Goal: Communication & Community: Share content

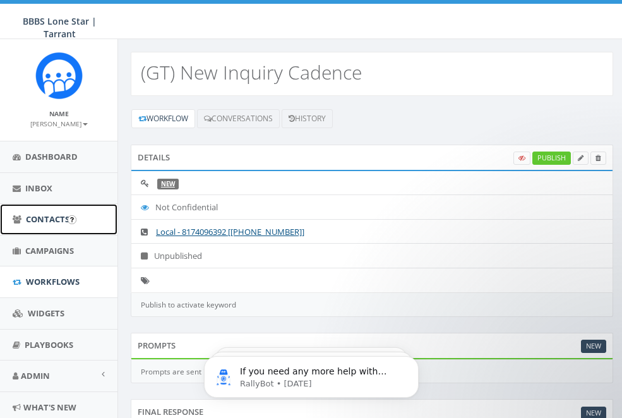
click at [29, 214] on span "Contacts" at bounding box center [48, 218] width 44 height 11
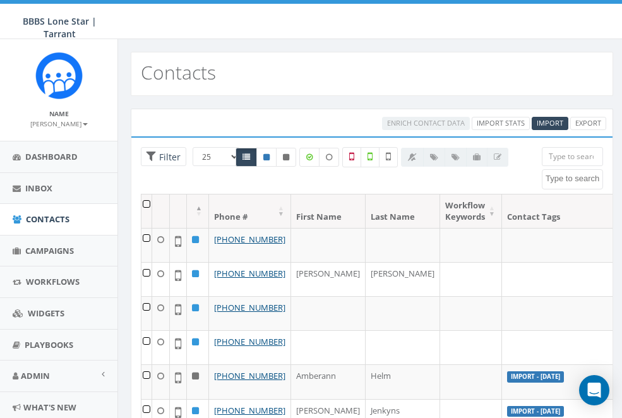
select select
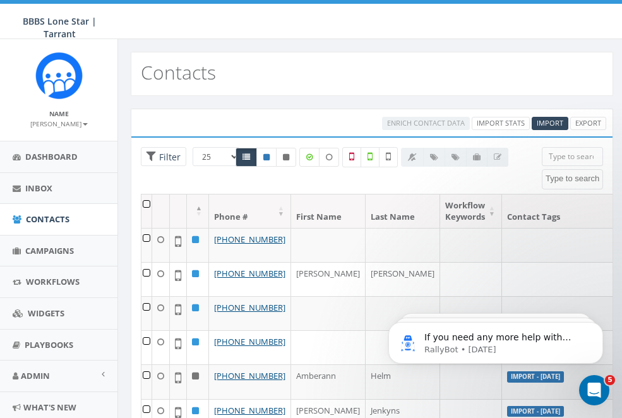
click at [577, 158] on input "search" at bounding box center [572, 156] width 61 height 19
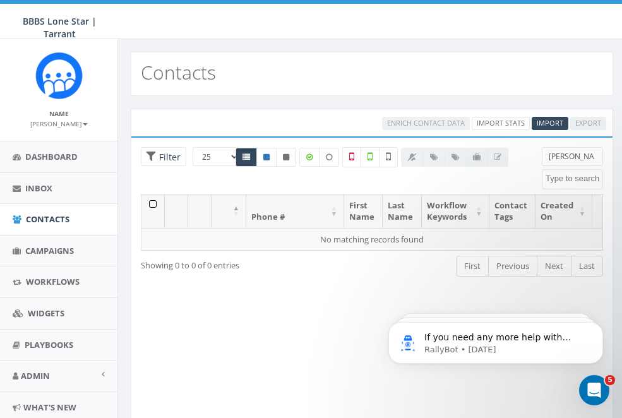
drag, startPoint x: 576, startPoint y: 157, endPoint x: 567, endPoint y: 157, distance: 8.8
click at [568, 157] on input "tonii jac" at bounding box center [572, 156] width 61 height 19
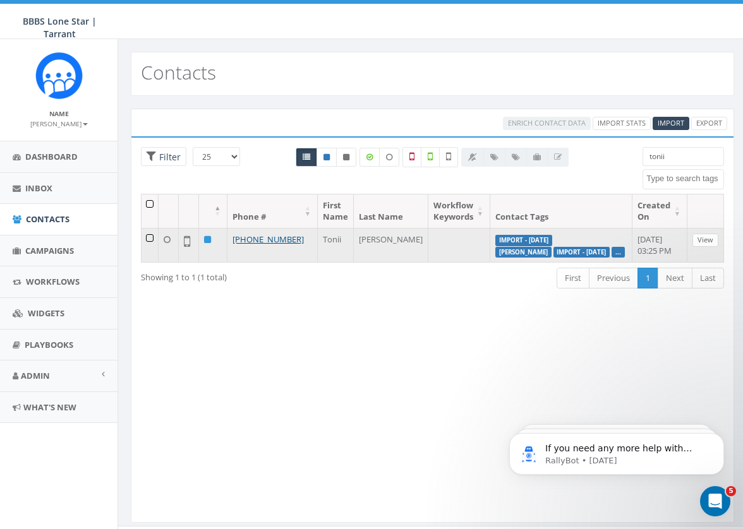
type input "tonii"
click at [621, 237] on link "View" at bounding box center [705, 240] width 26 height 13
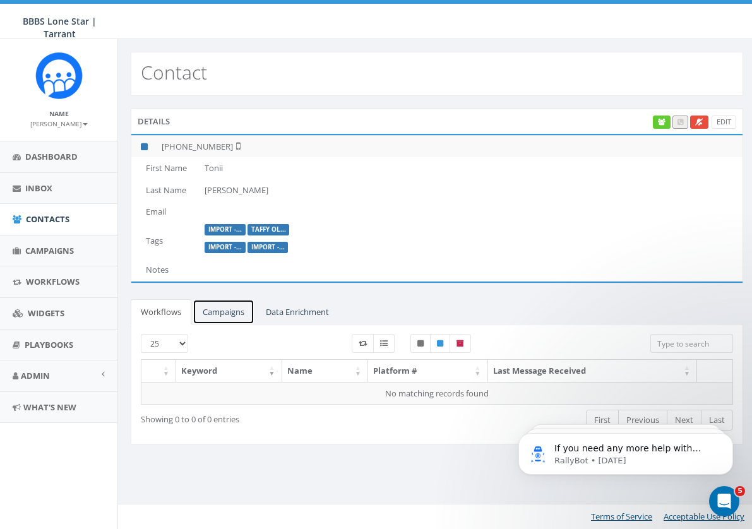
click at [230, 312] on link "Campaigns" at bounding box center [224, 312] width 62 height 26
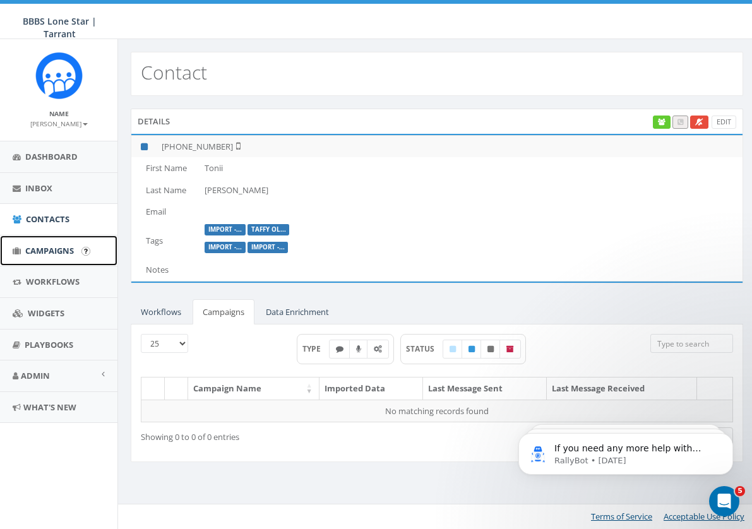
click at [66, 247] on span "Campaigns" at bounding box center [49, 250] width 49 height 11
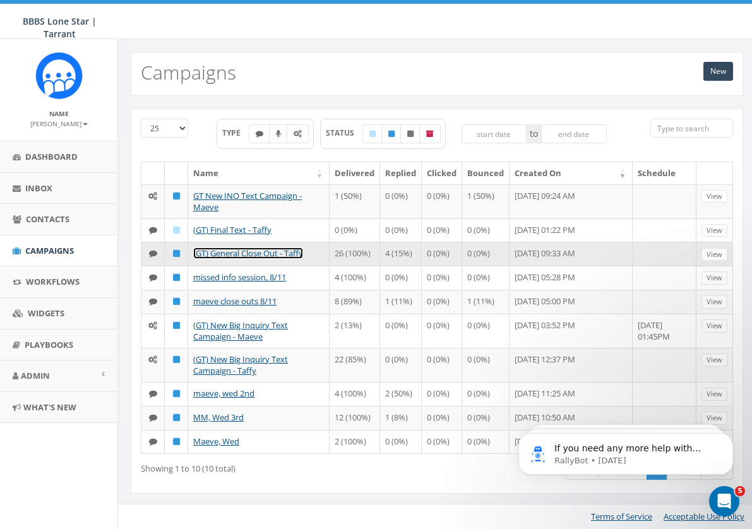
click at [237, 254] on link "(GT) General Close Out - Taffy" at bounding box center [248, 253] width 110 height 11
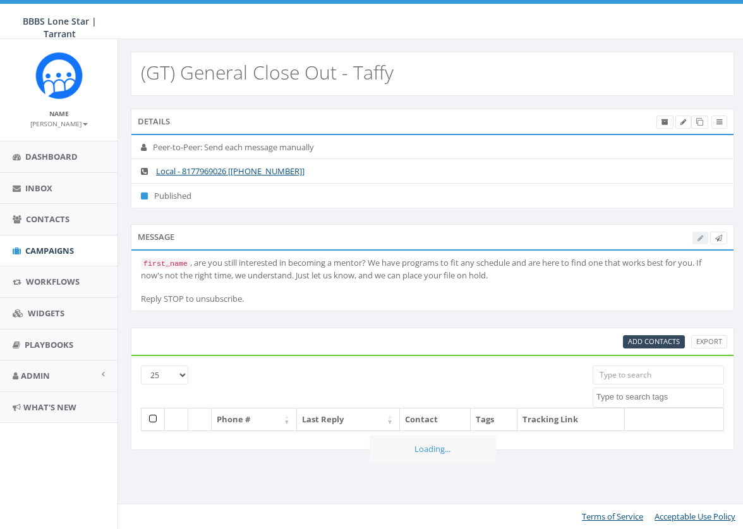
select select
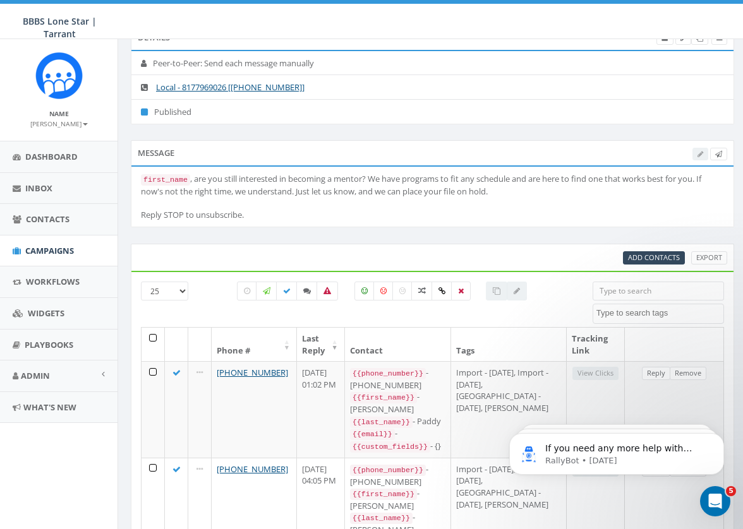
scroll to position [126, 0]
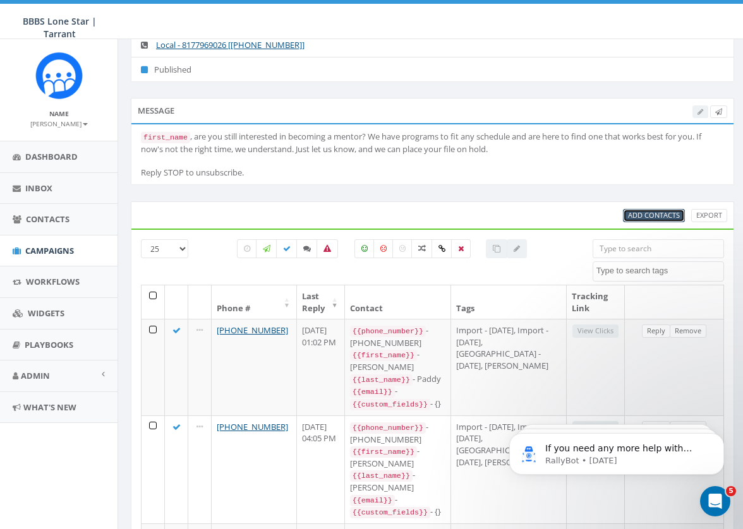
click at [653, 212] on span "Add Contacts" at bounding box center [654, 214] width 52 height 9
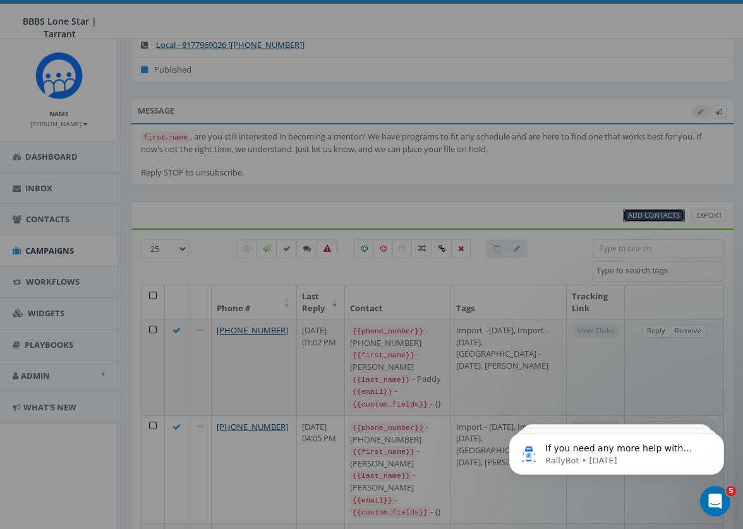
select select
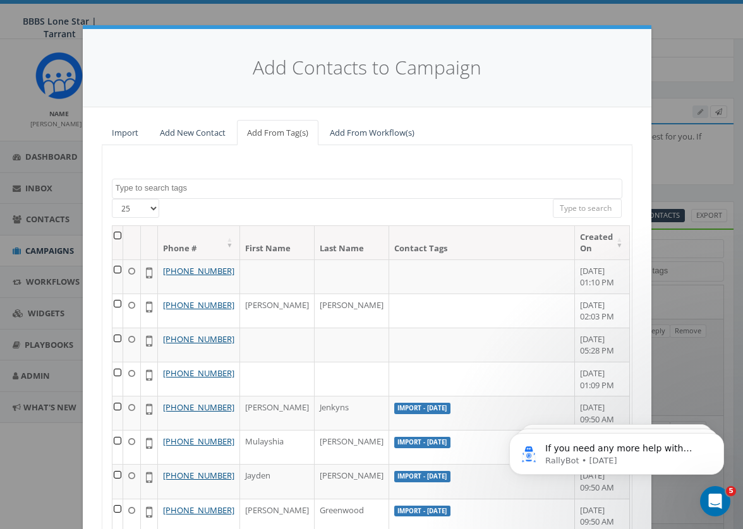
click at [583, 208] on input "search" at bounding box center [587, 208] width 69 height 19
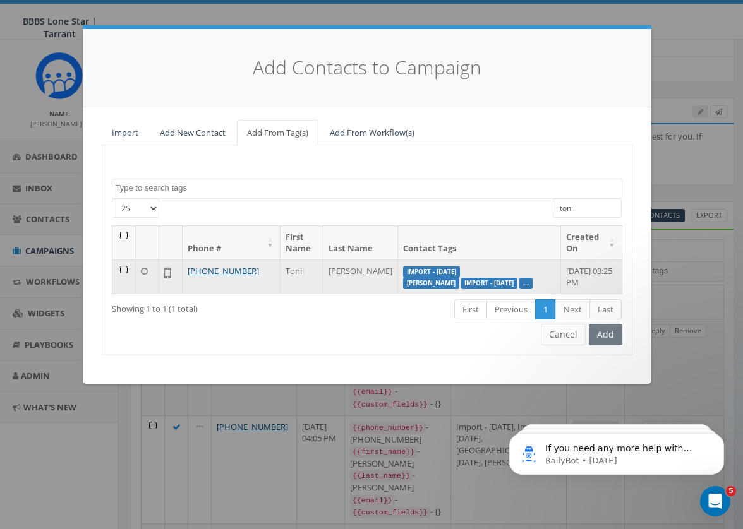
type input "tonii"
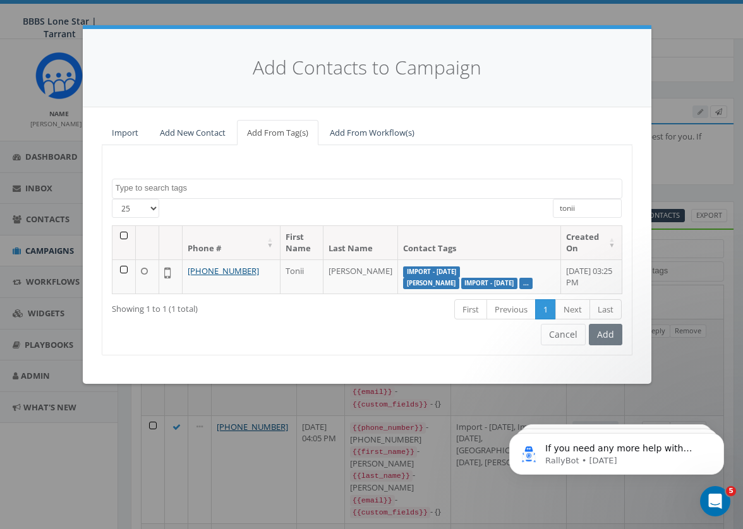
click at [121, 270] on td at bounding box center [123, 277] width 23 height 34
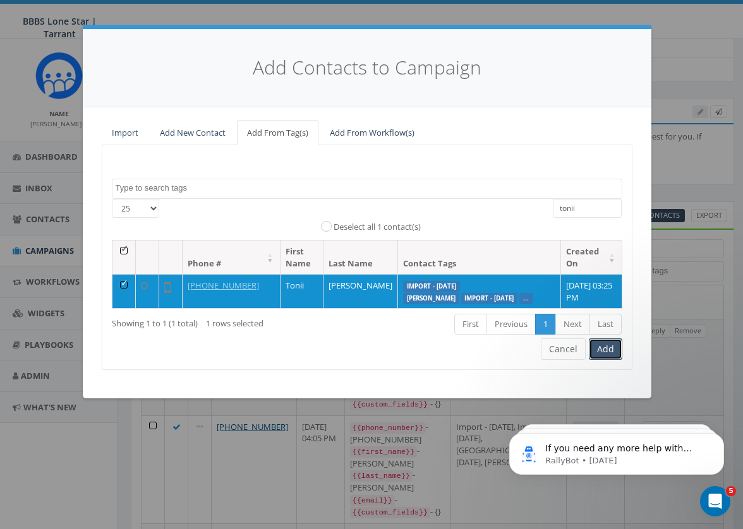
click at [604, 357] on button "Add" at bounding box center [605, 348] width 33 height 21
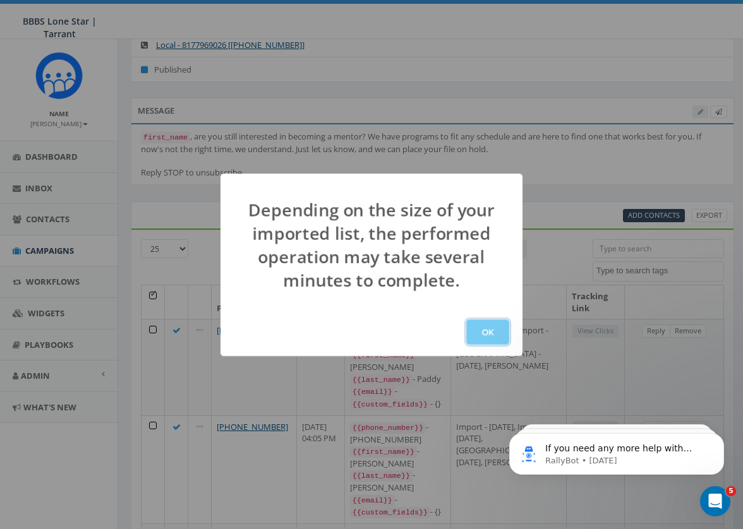
click at [496, 332] on button "OK" at bounding box center [487, 332] width 43 height 25
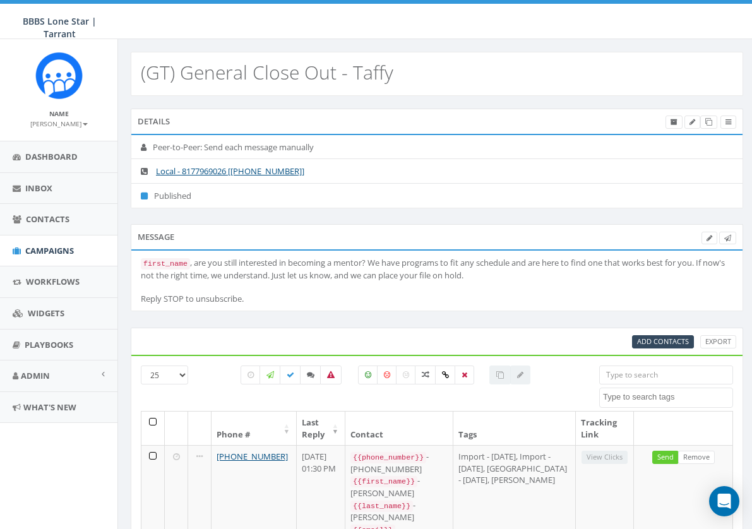
select select
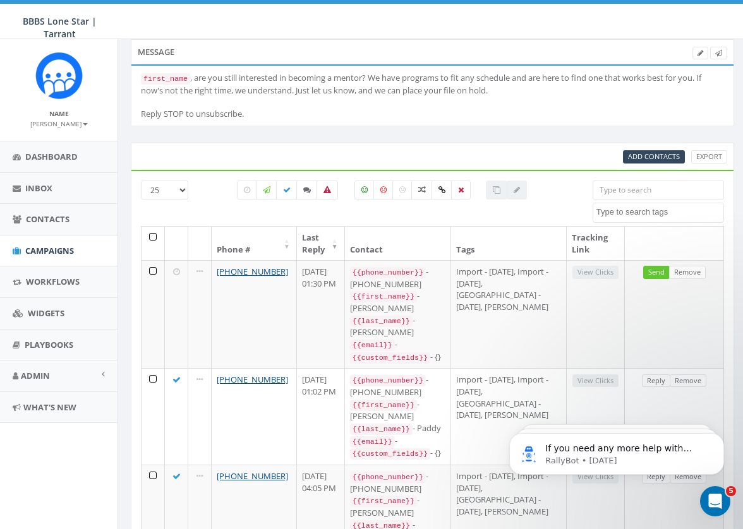
scroll to position [189, 0]
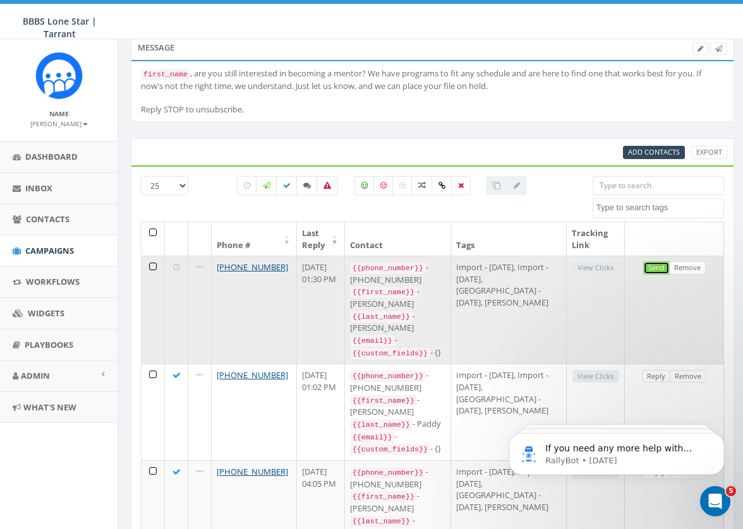
click at [656, 268] on link "Send" at bounding box center [656, 267] width 27 height 13
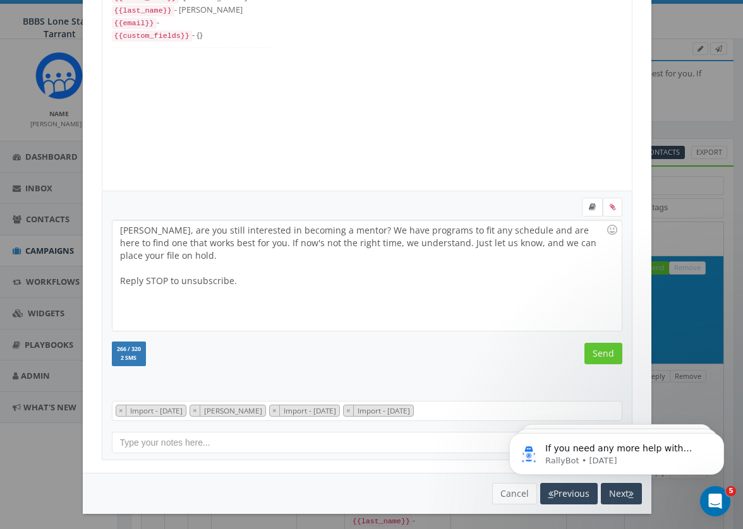
scroll to position [104, 0]
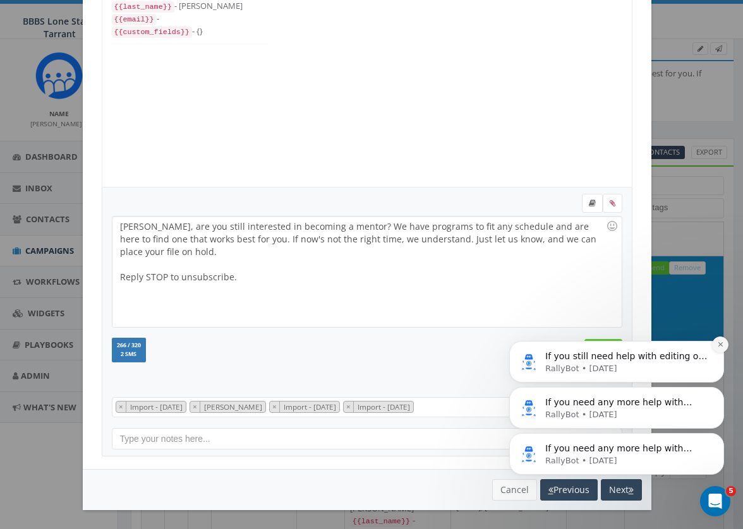
click at [721, 343] on icon "Dismiss notification" at bounding box center [720, 344] width 7 height 7
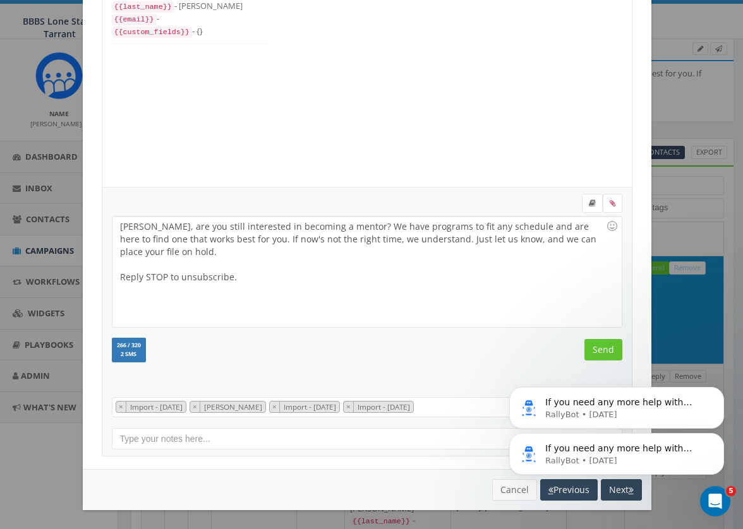
click at [588, 344] on div "If you need any more help with using or customizing templates, I'm here to assi…" at bounding box center [616, 396] width 232 height 158
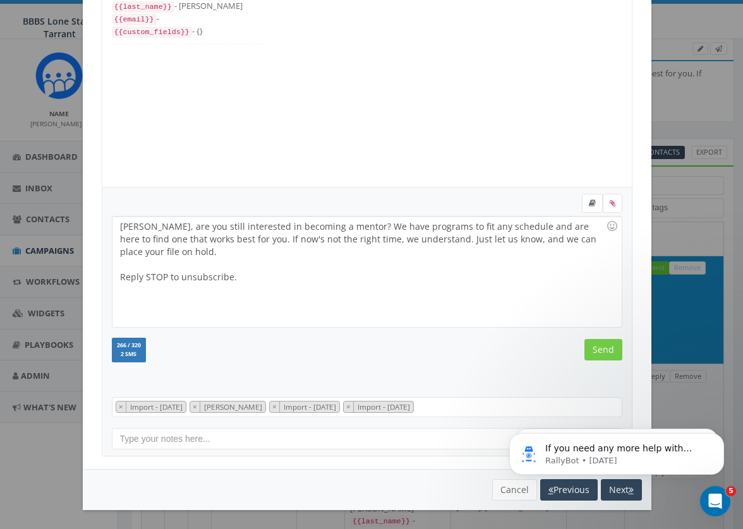
click at [594, 356] on input "Send" at bounding box center [603, 349] width 38 height 21
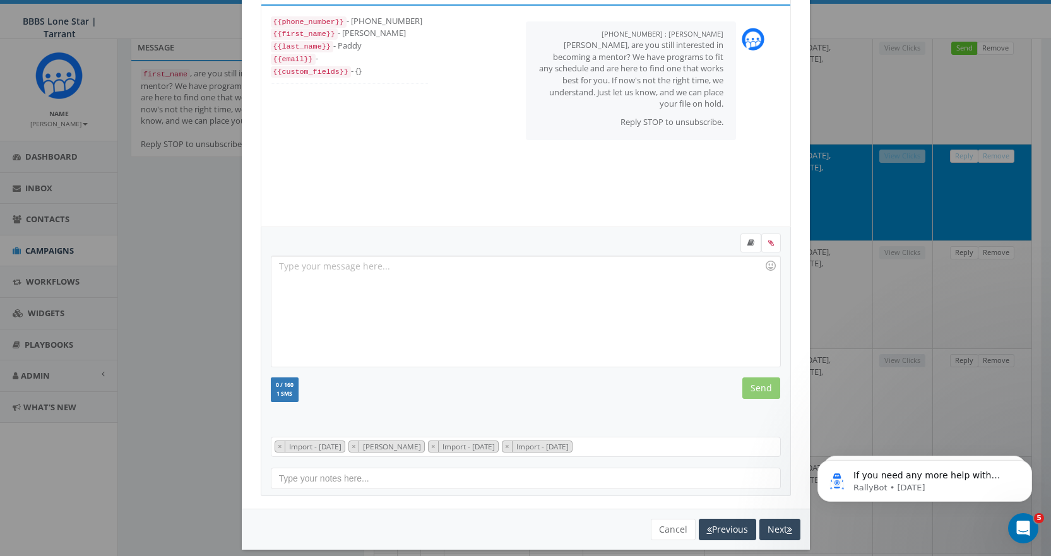
scroll to position [76, 0]
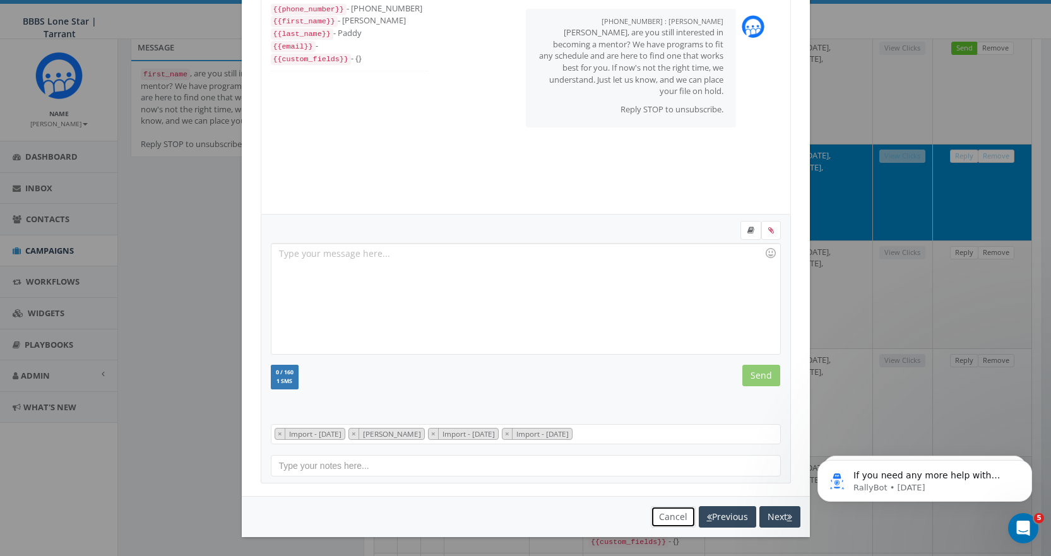
click at [672, 518] on button "Cancel" at bounding box center [673, 516] width 45 height 21
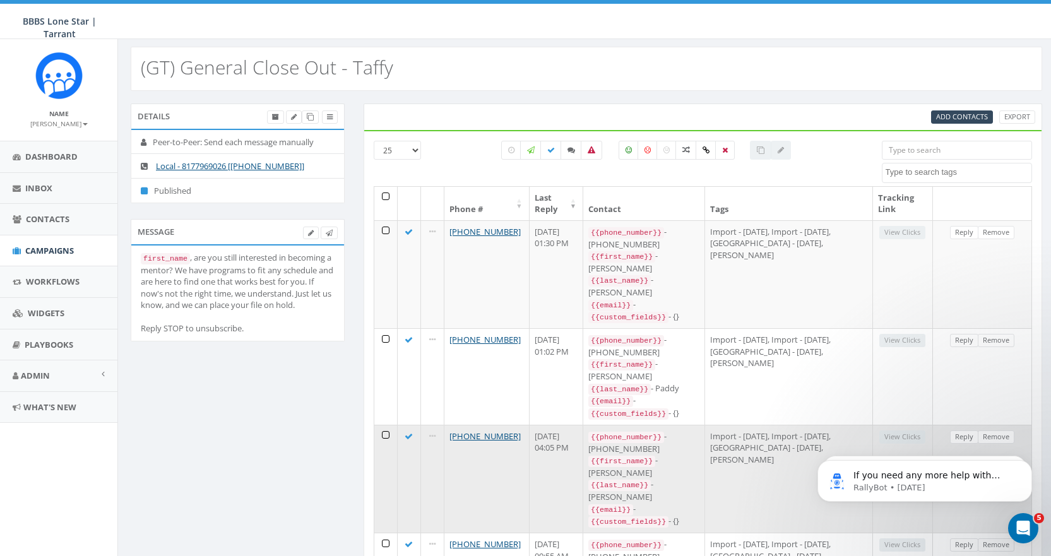
scroll to position [0, 0]
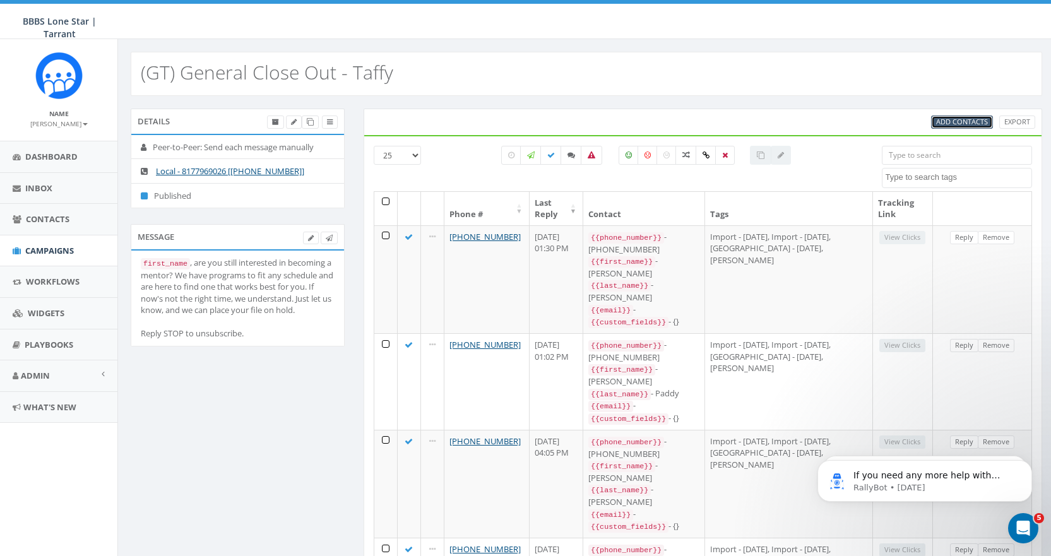
click at [751, 122] on span "Add Contacts" at bounding box center [962, 121] width 52 height 9
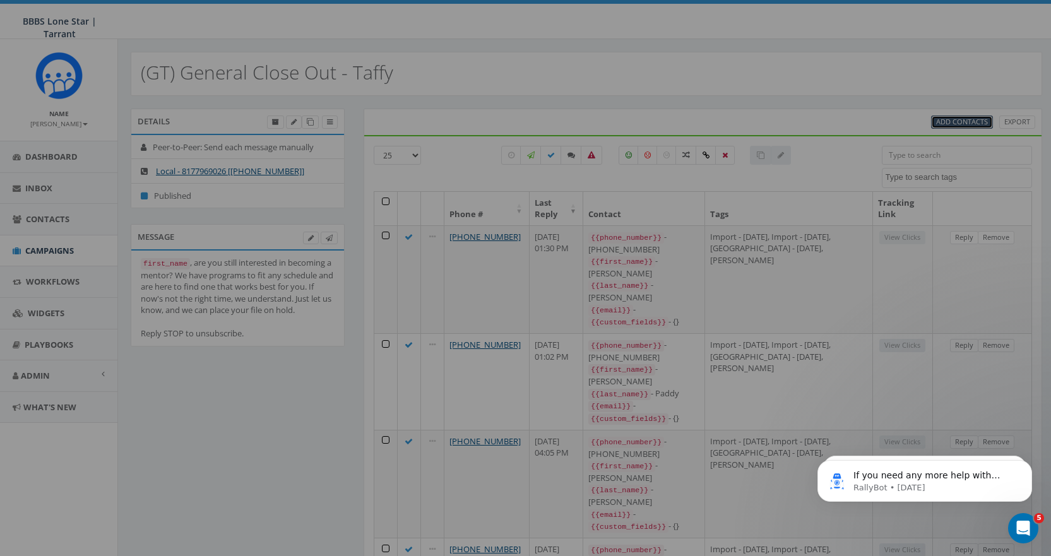
select select
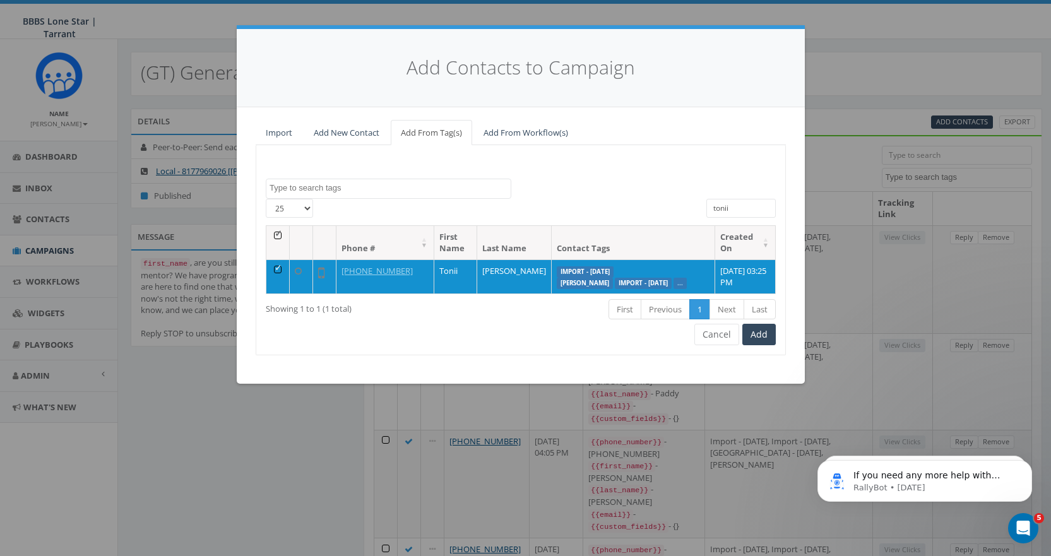
drag, startPoint x: 736, startPoint y: 205, endPoint x: 667, endPoint y: 207, distance: 69.5
click at [667, 207] on div "25 50 100 All 1 contact(s) on current page All 1 contact(s) filtered tonii" at bounding box center [520, 212] width 529 height 27
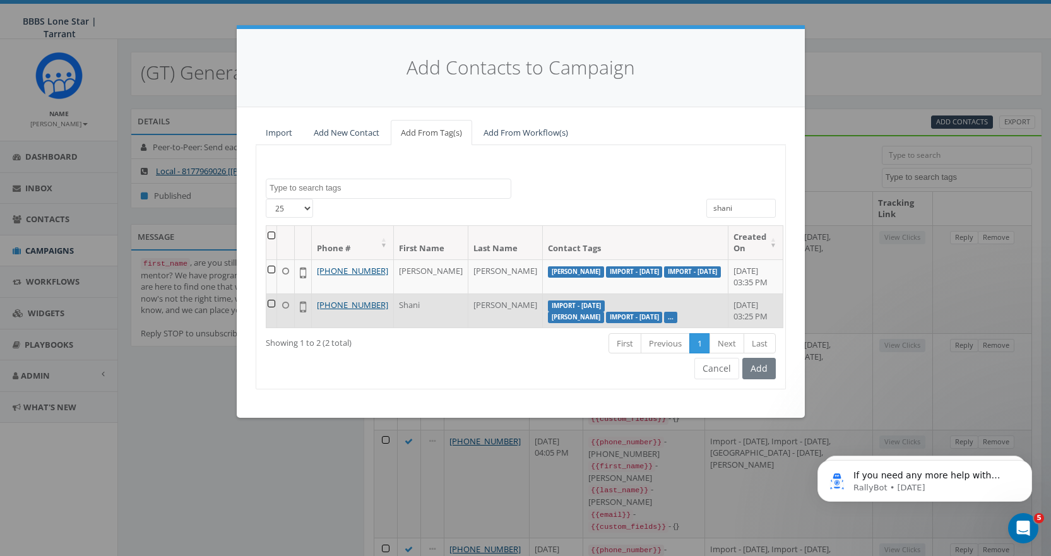
type input "shani"
click at [274, 313] on td at bounding box center [271, 311] width 11 height 34
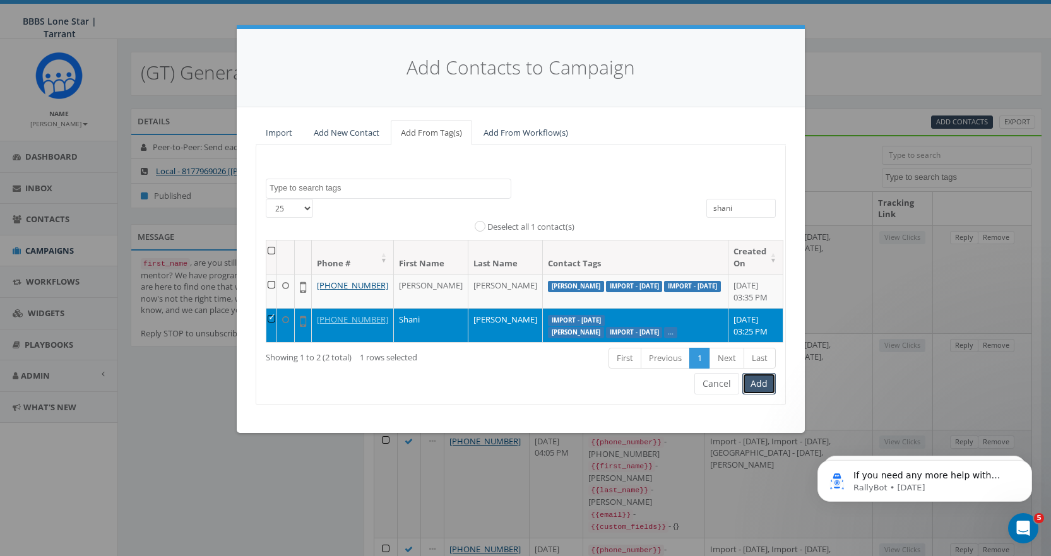
click at [751, 395] on button "Add" at bounding box center [759, 383] width 33 height 21
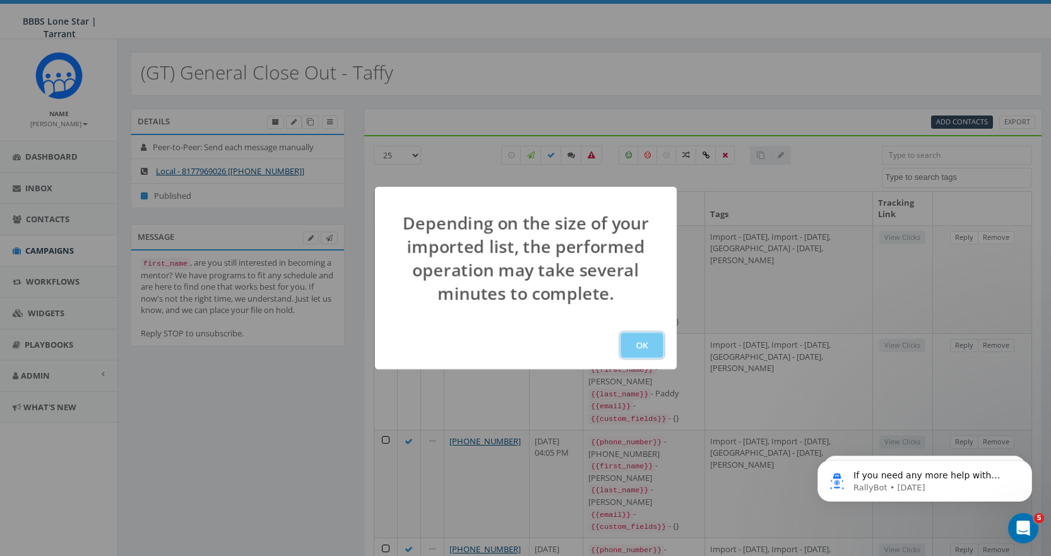
click at [647, 342] on button "OK" at bounding box center [642, 345] width 43 height 25
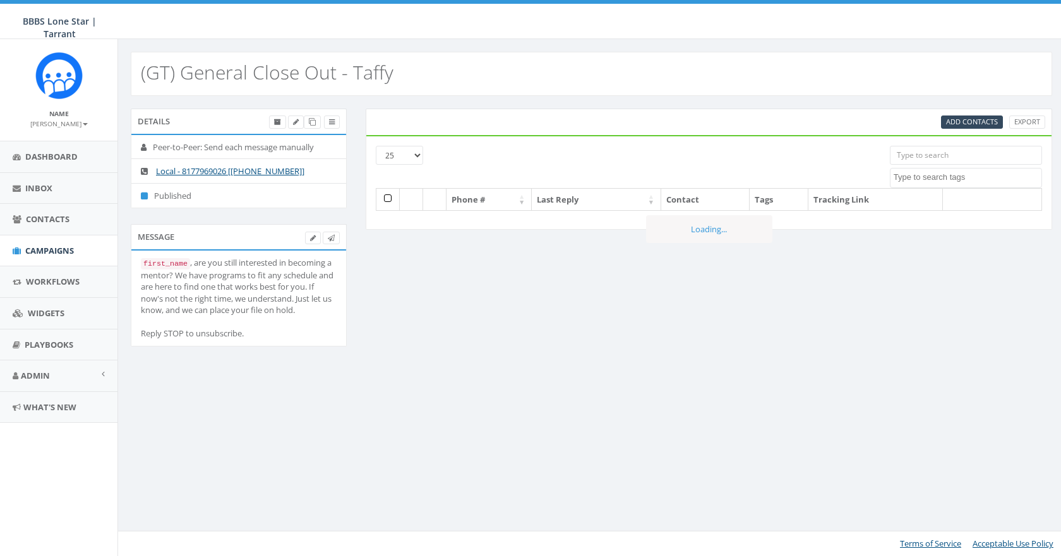
select select
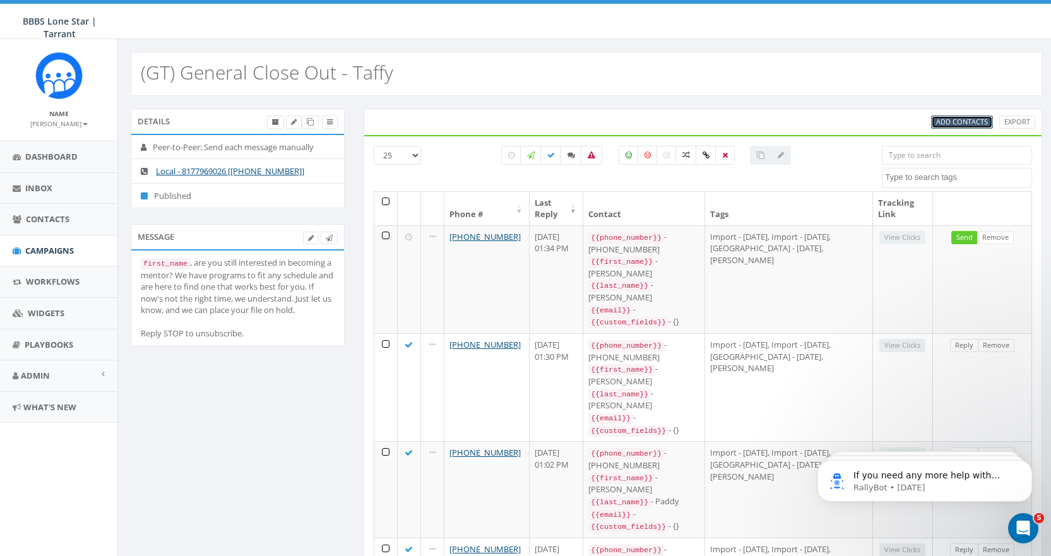
click at [959, 119] on span "Add Contacts" at bounding box center [962, 121] width 52 height 9
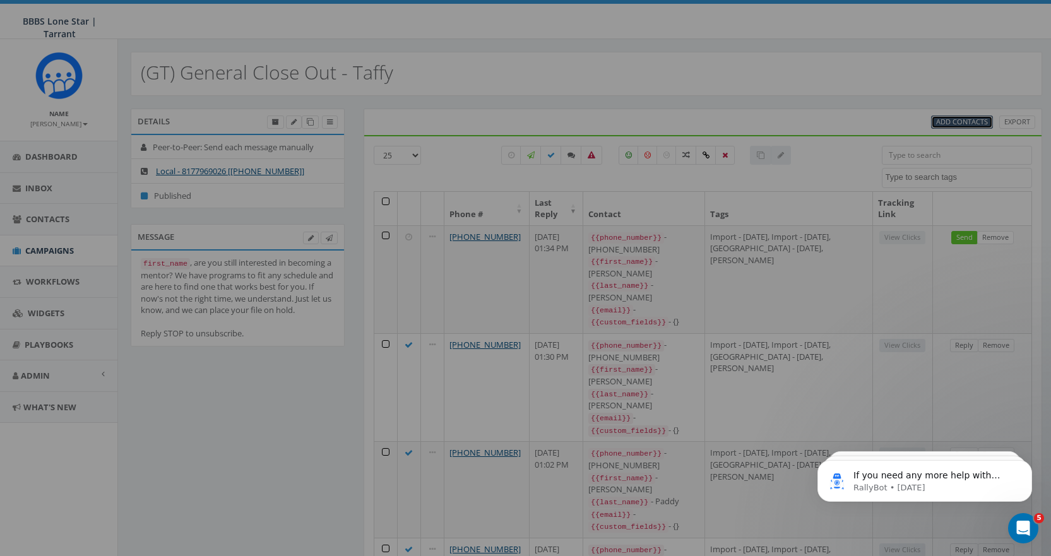
select select
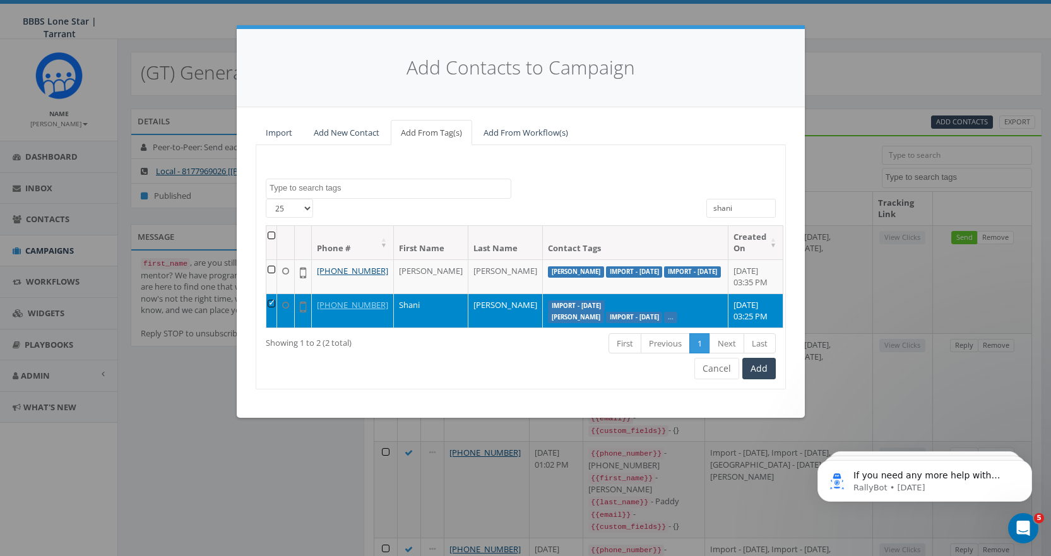
drag, startPoint x: 738, startPoint y: 209, endPoint x: 681, endPoint y: 209, distance: 56.8
click at [681, 209] on div "[PHONE_NUMBER] All 1 contact(s) on current page All 2 contact(s) filtered shani" at bounding box center [520, 212] width 529 height 27
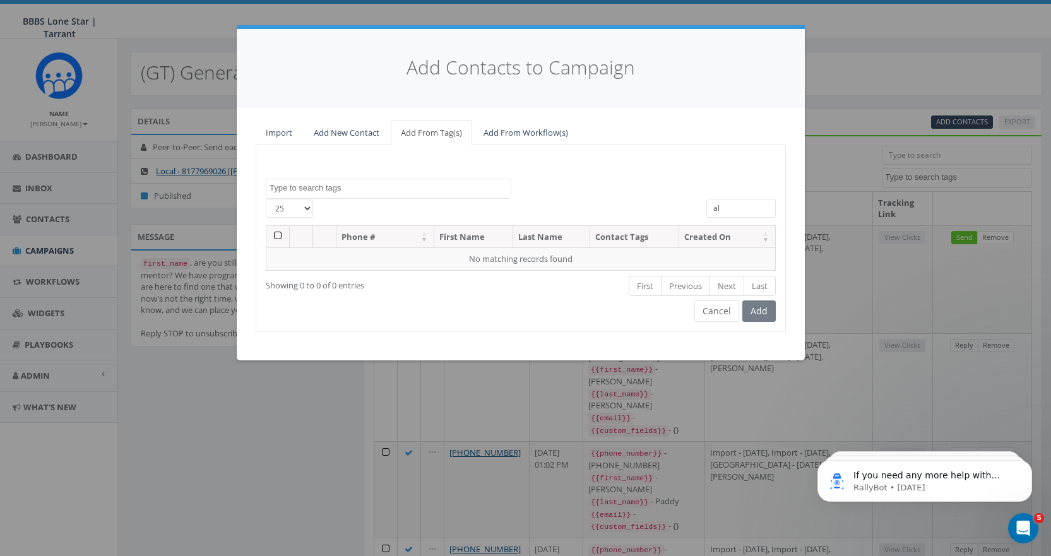
type input "a"
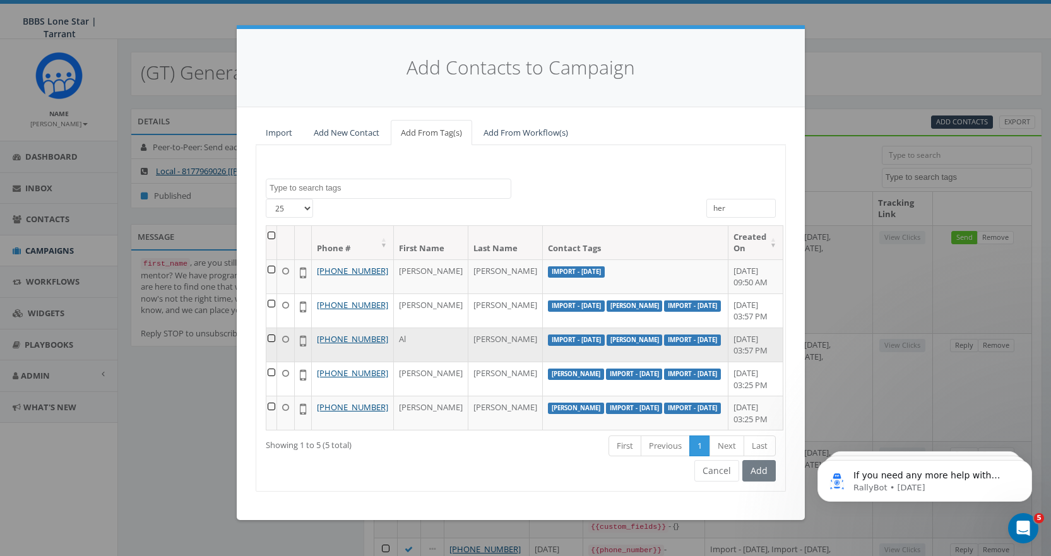
type input "her"
click at [268, 362] on td at bounding box center [271, 345] width 11 height 34
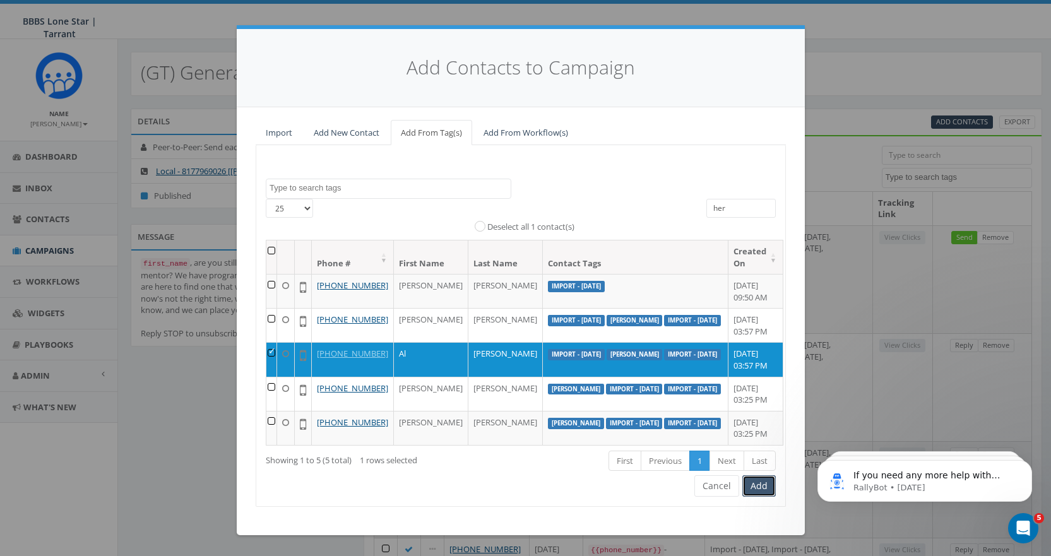
click at [760, 497] on button "Add" at bounding box center [759, 486] width 33 height 21
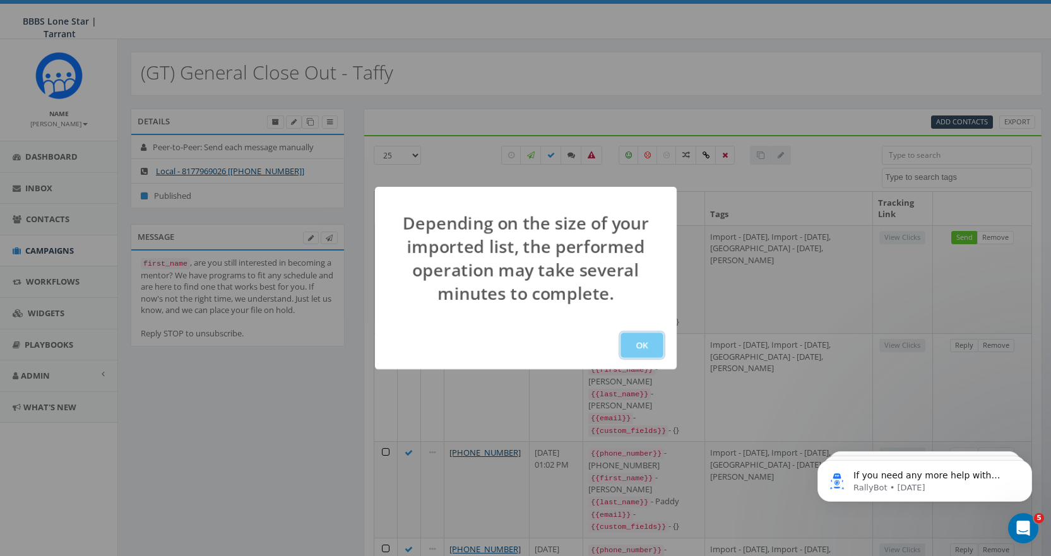
click at [651, 351] on button "OK" at bounding box center [642, 345] width 43 height 25
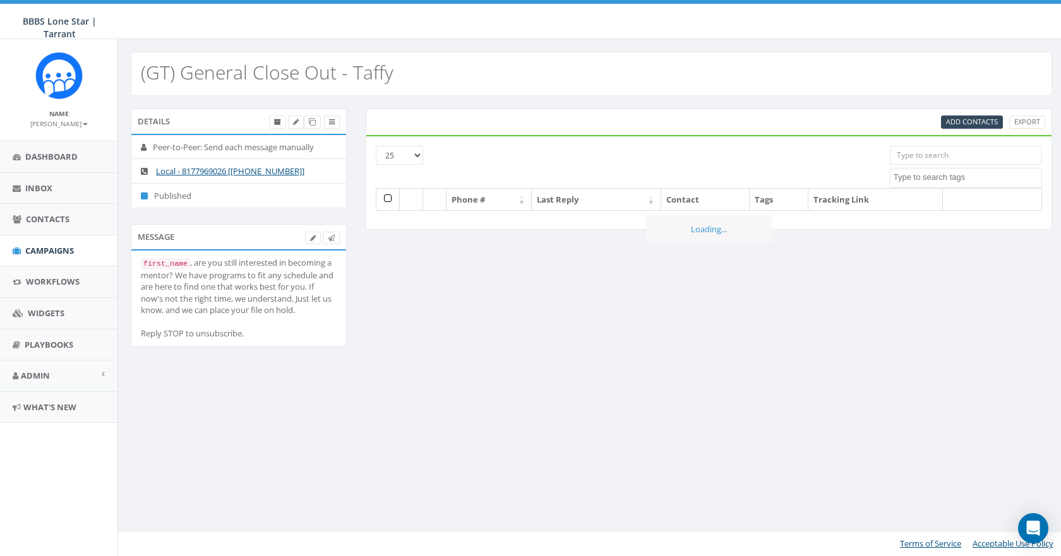
select select
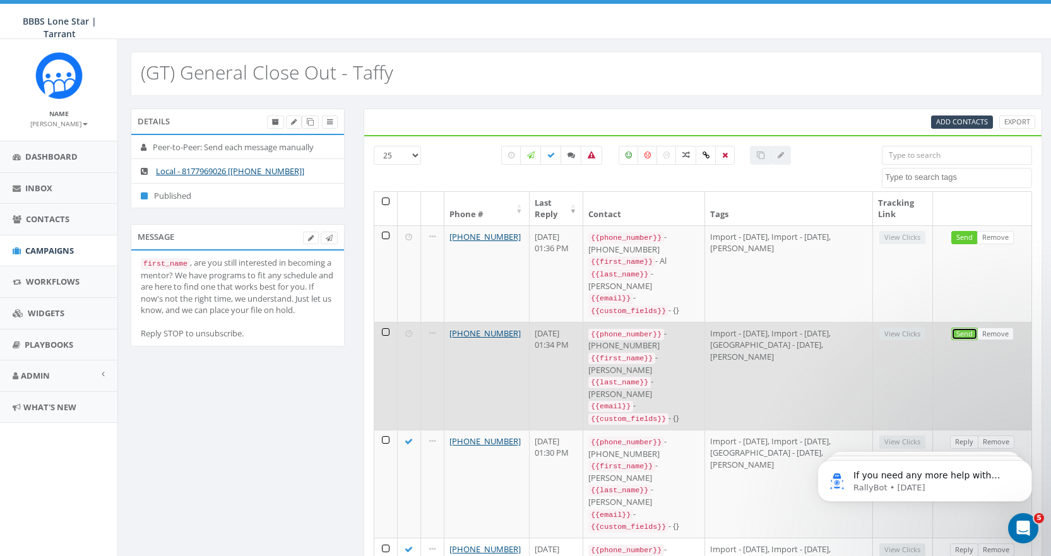
click at [965, 328] on link "Send" at bounding box center [965, 334] width 27 height 13
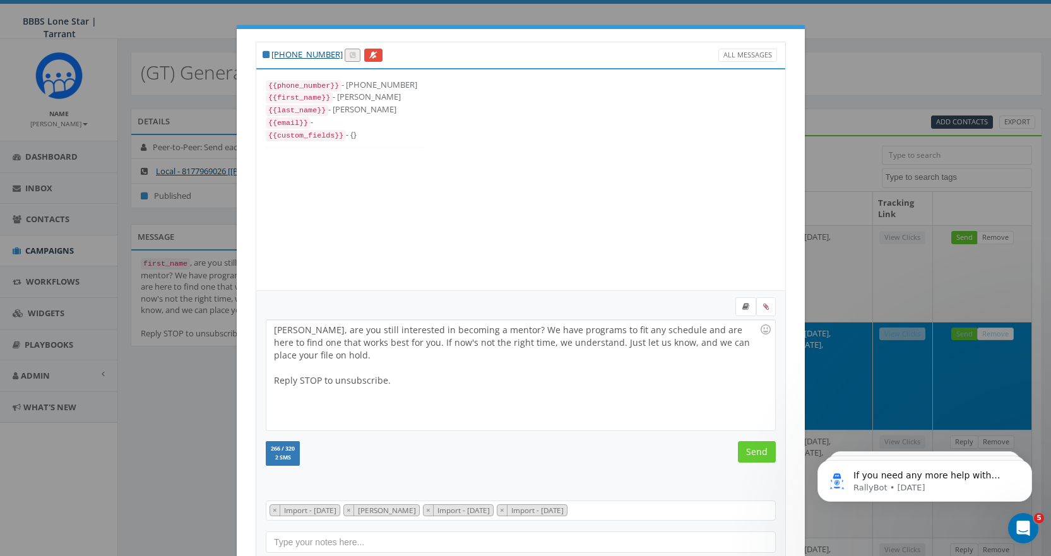
scroll to position [38, 0]
click at [753, 448] on input "Send" at bounding box center [757, 451] width 38 height 21
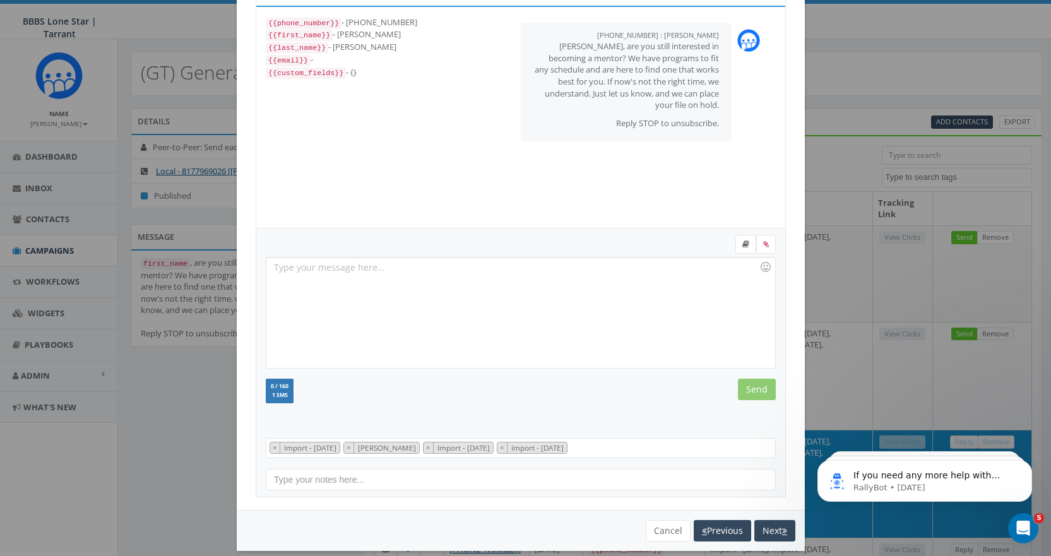
scroll to position [76, 0]
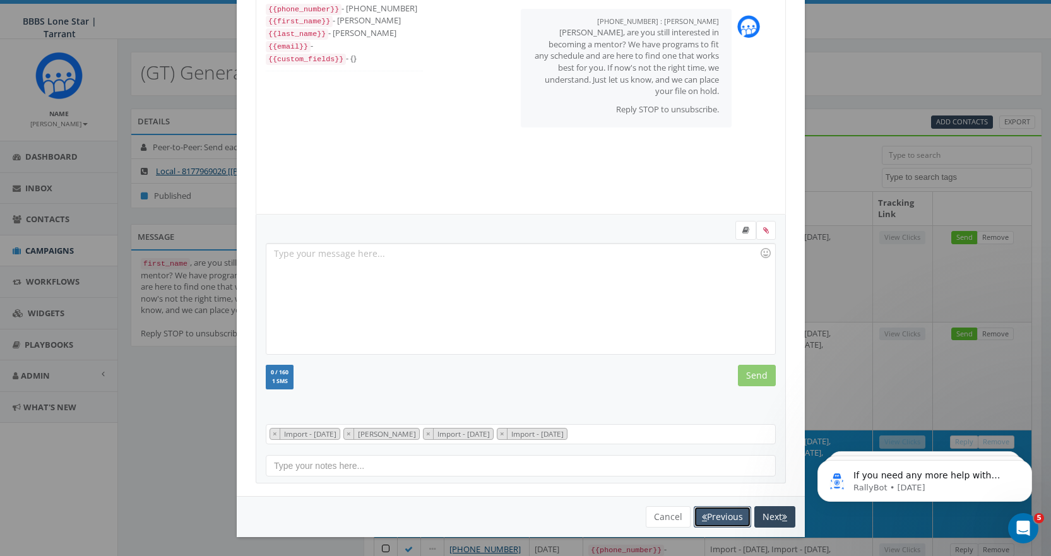
click at [711, 514] on button "Previous" at bounding box center [722, 516] width 57 height 21
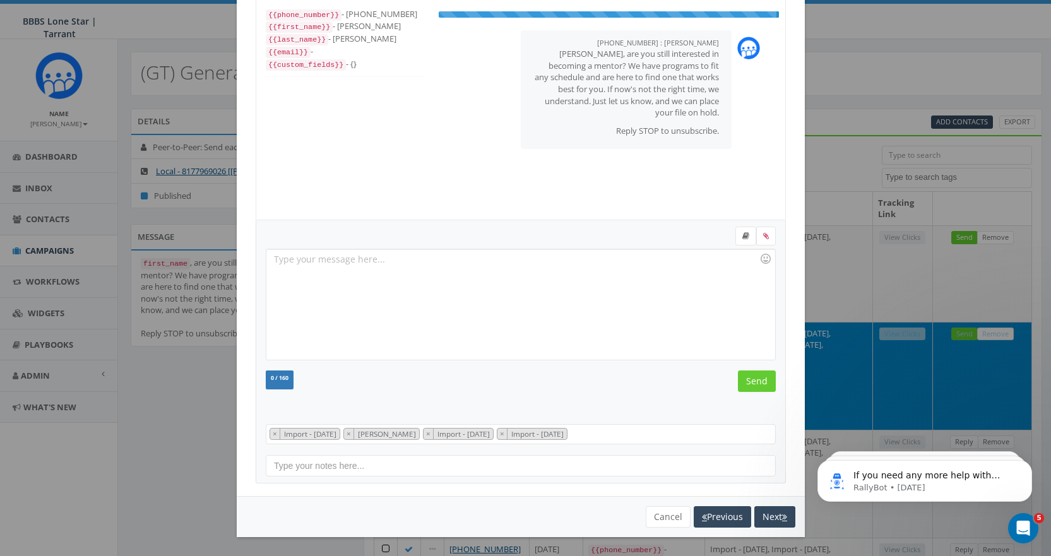
scroll to position [38, 0]
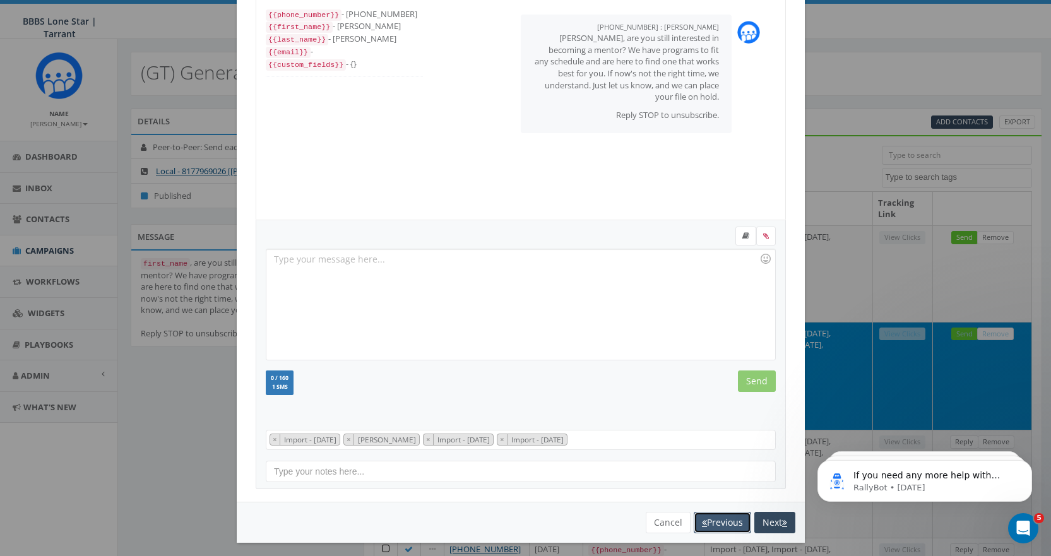
click at [716, 526] on button "Previous" at bounding box center [722, 522] width 57 height 21
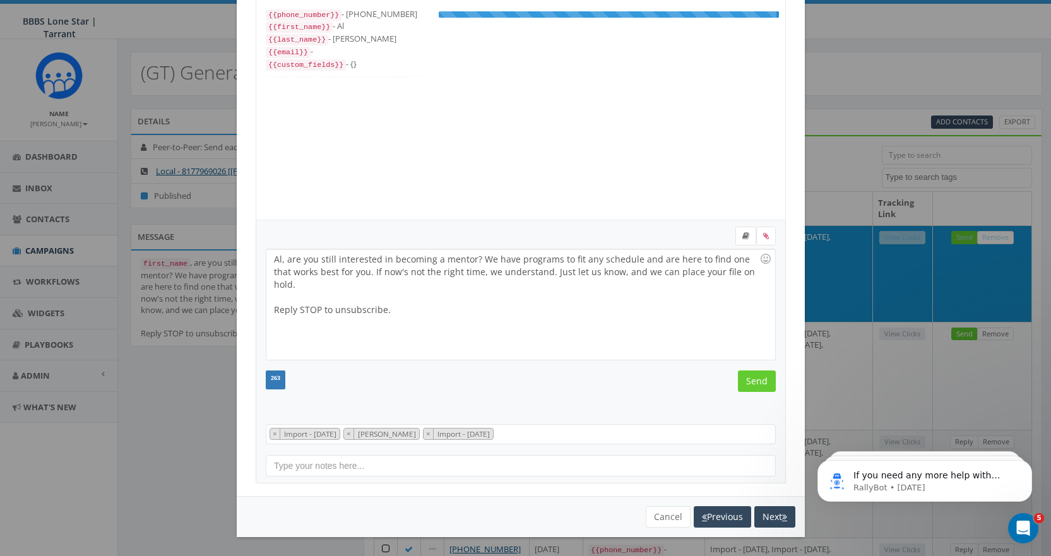
scroll to position [25, 0]
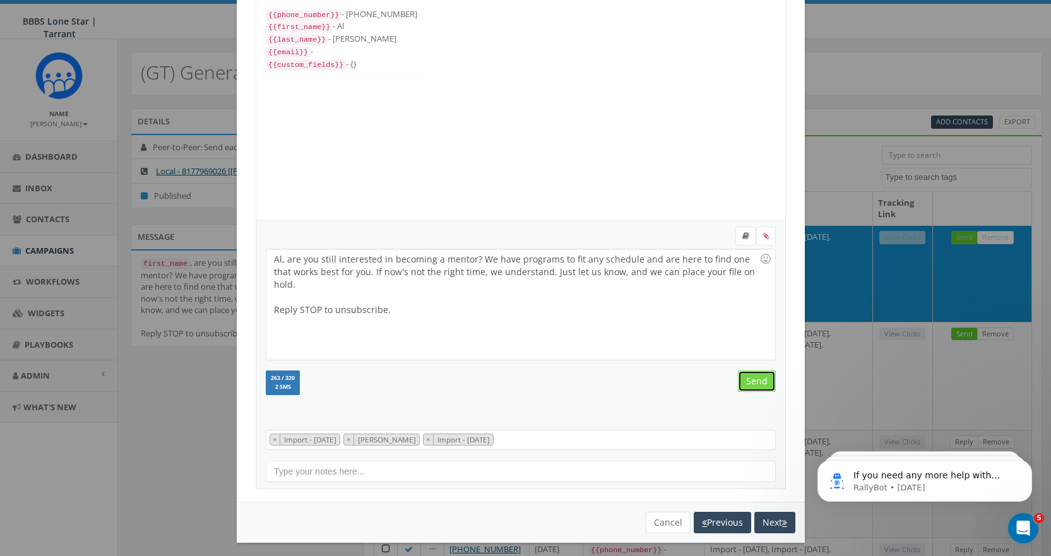
click at [739, 375] on input "Send" at bounding box center [757, 381] width 38 height 21
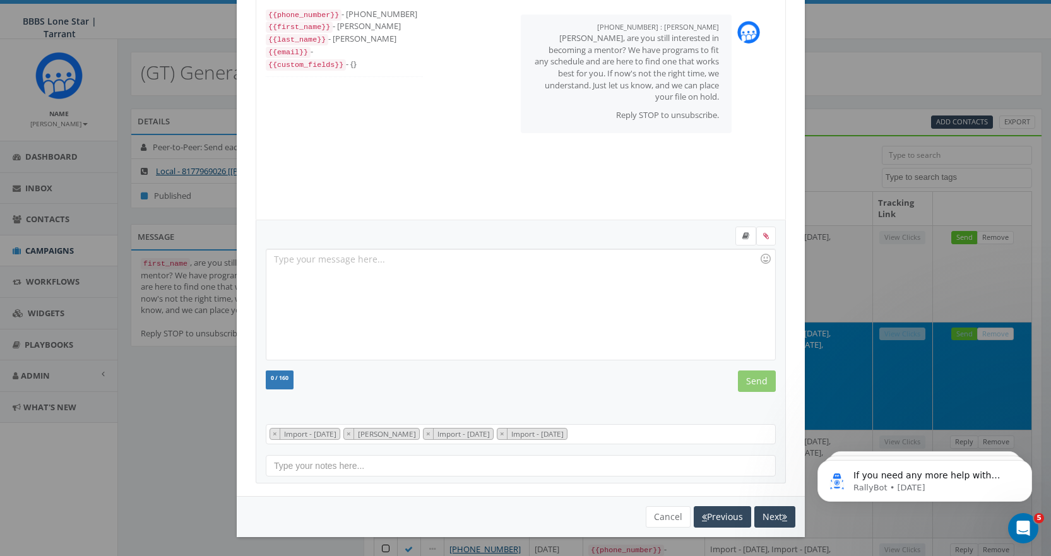
scroll to position [38, 0]
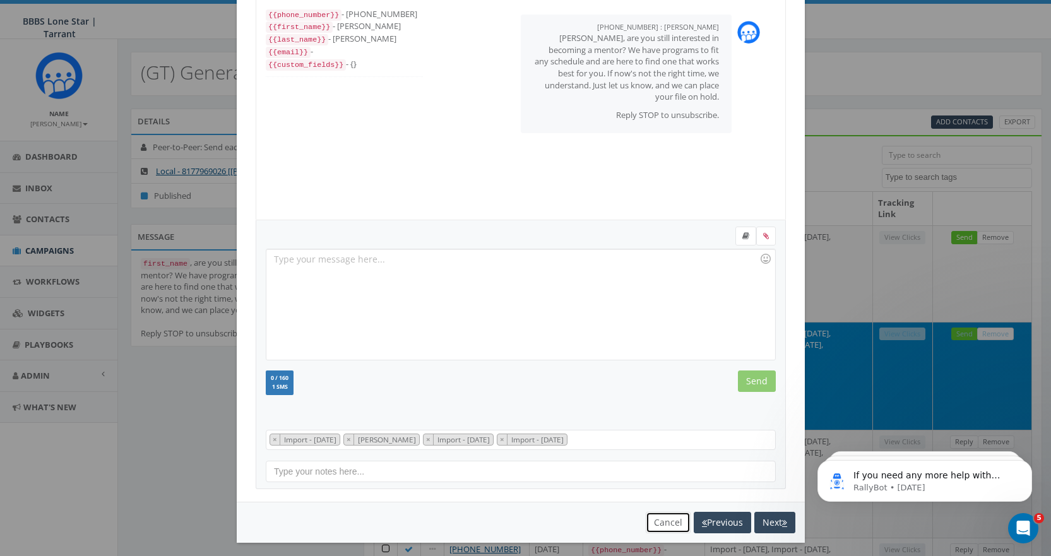
click at [664, 525] on button "Cancel" at bounding box center [668, 522] width 45 height 21
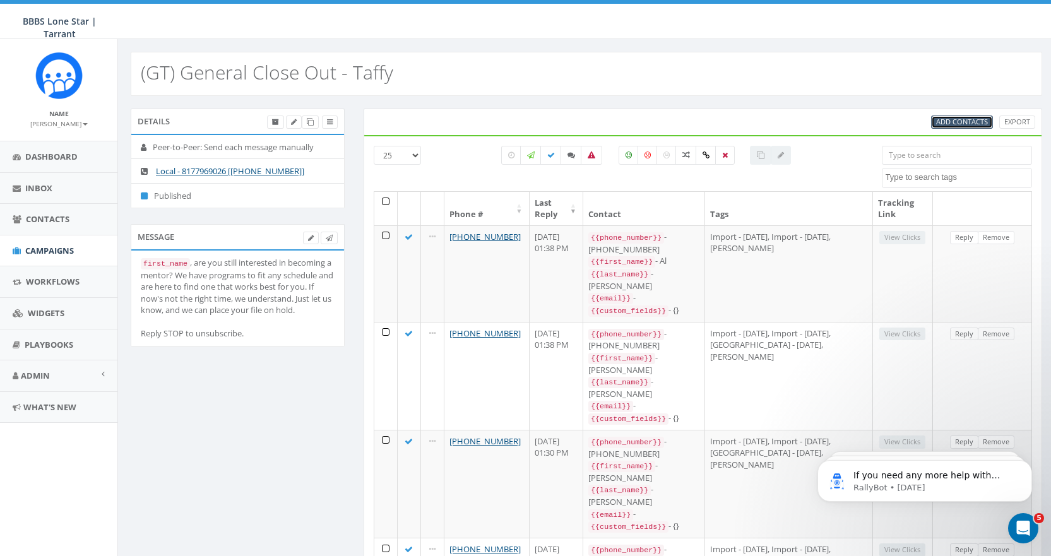
click at [979, 123] on span "Add Contacts" at bounding box center [962, 121] width 52 height 9
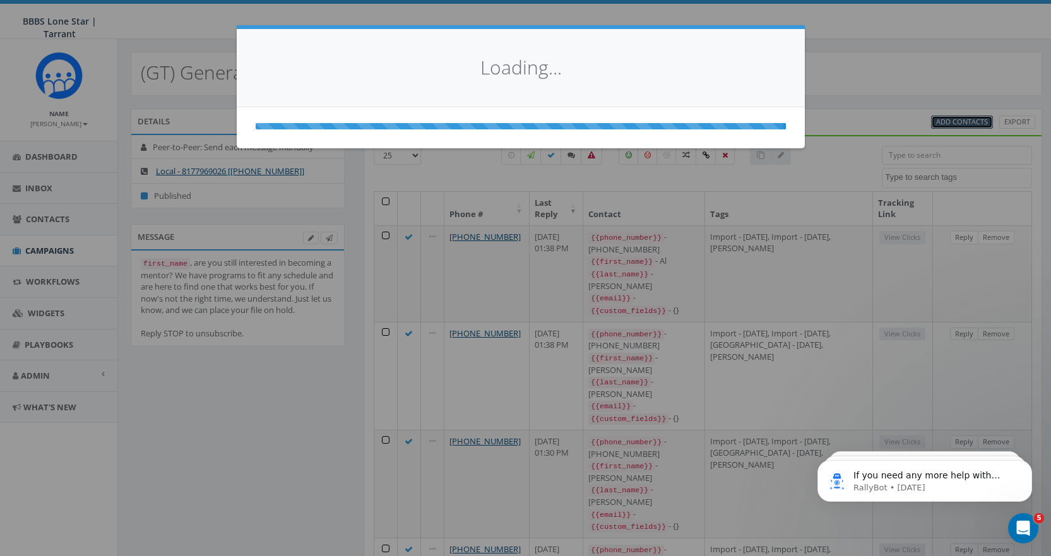
scroll to position [0, 0]
select select
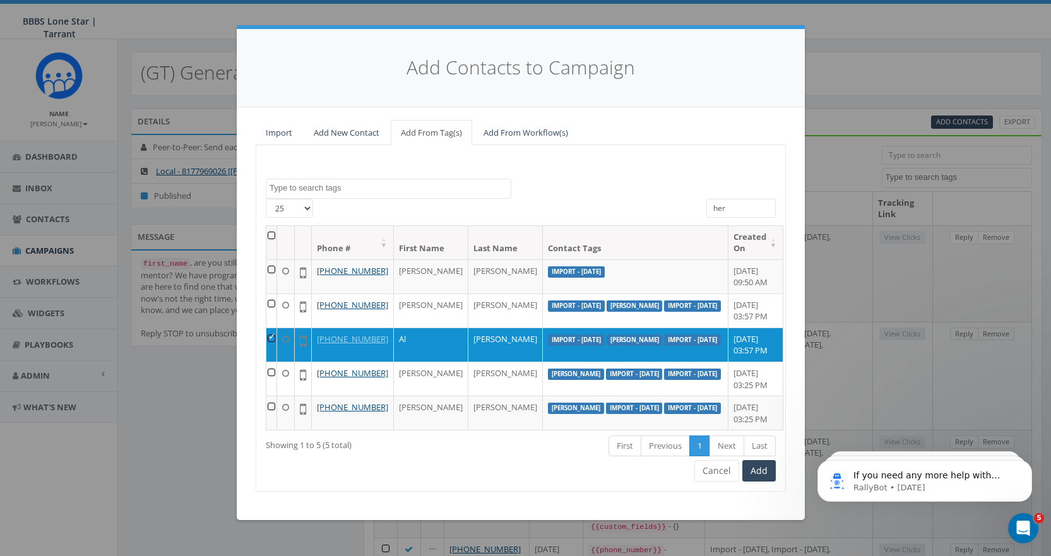
drag, startPoint x: 746, startPoint y: 208, endPoint x: 663, endPoint y: 220, distance: 83.6
click at [664, 220] on div "25 50 100 All 1 contact(s) on current page All 5 contact(s) filtered her" at bounding box center [520, 212] width 529 height 27
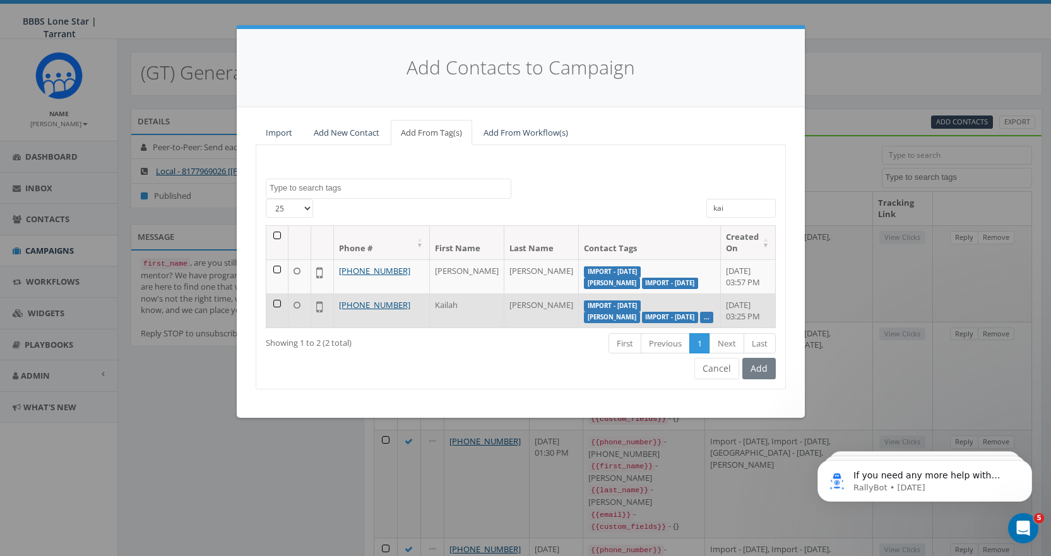
type input "kai"
click at [274, 314] on td at bounding box center [277, 311] width 22 height 34
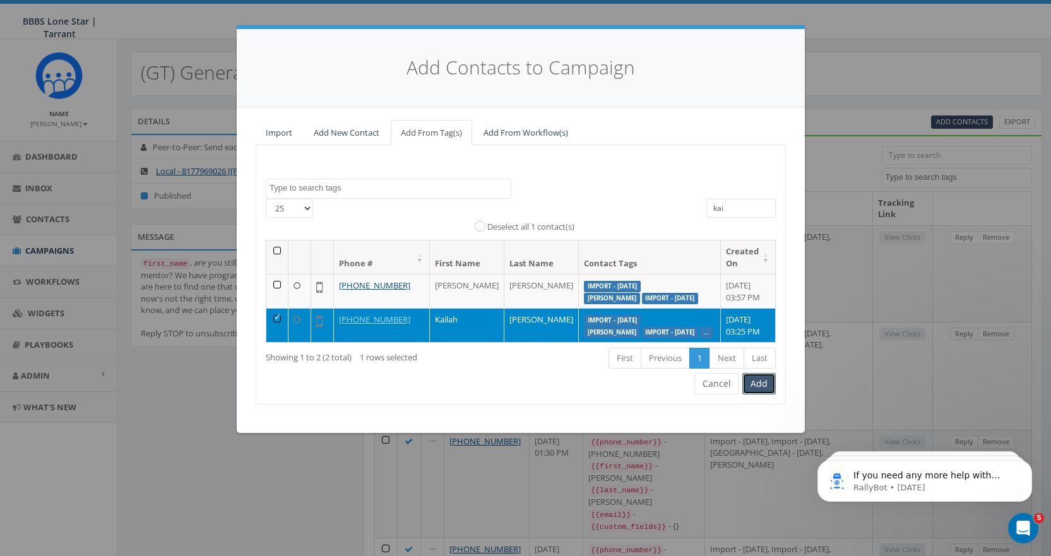
click at [760, 395] on button "Add" at bounding box center [759, 383] width 33 height 21
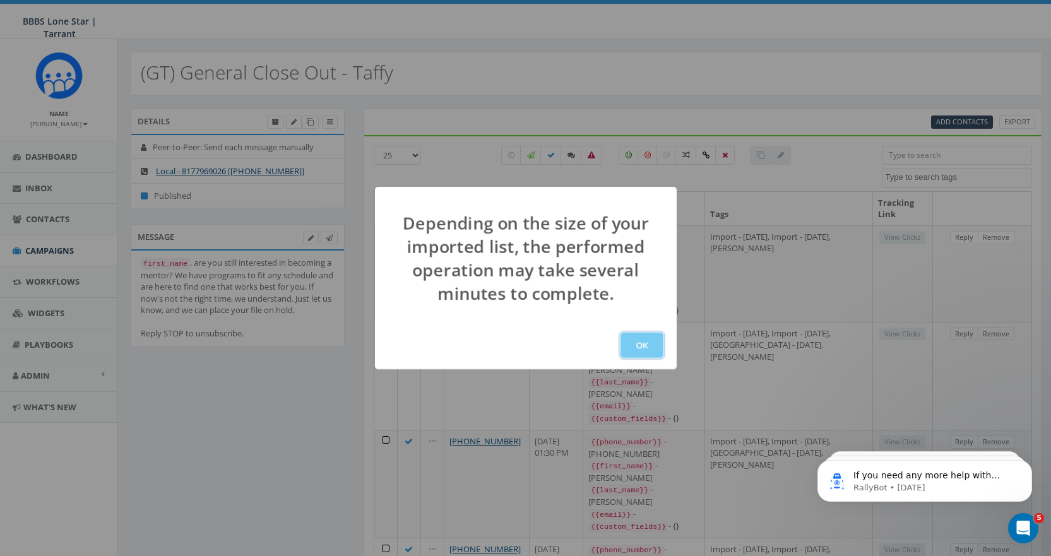
click at [642, 344] on button "OK" at bounding box center [642, 345] width 43 height 25
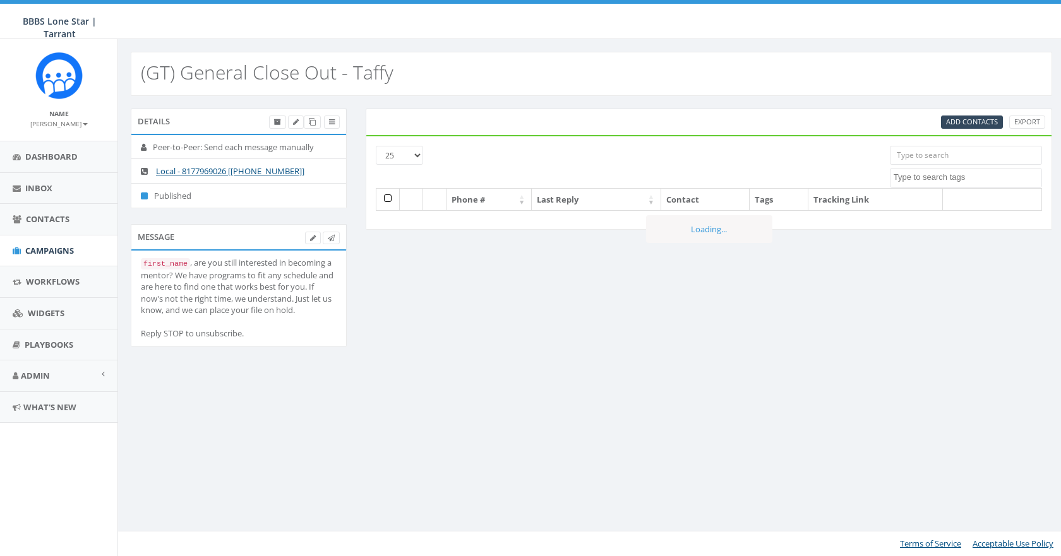
select select
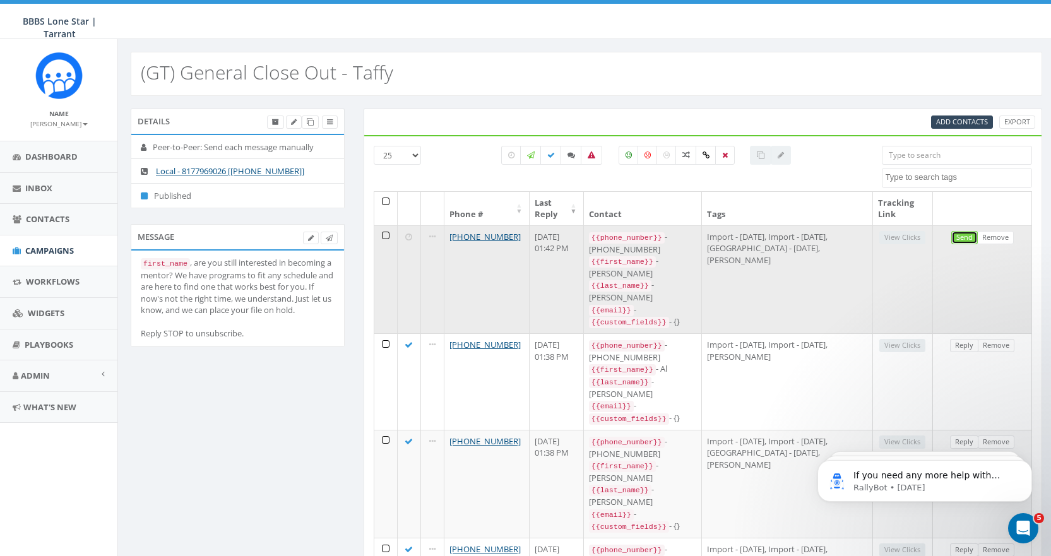
click at [968, 235] on link "Send" at bounding box center [965, 237] width 27 height 13
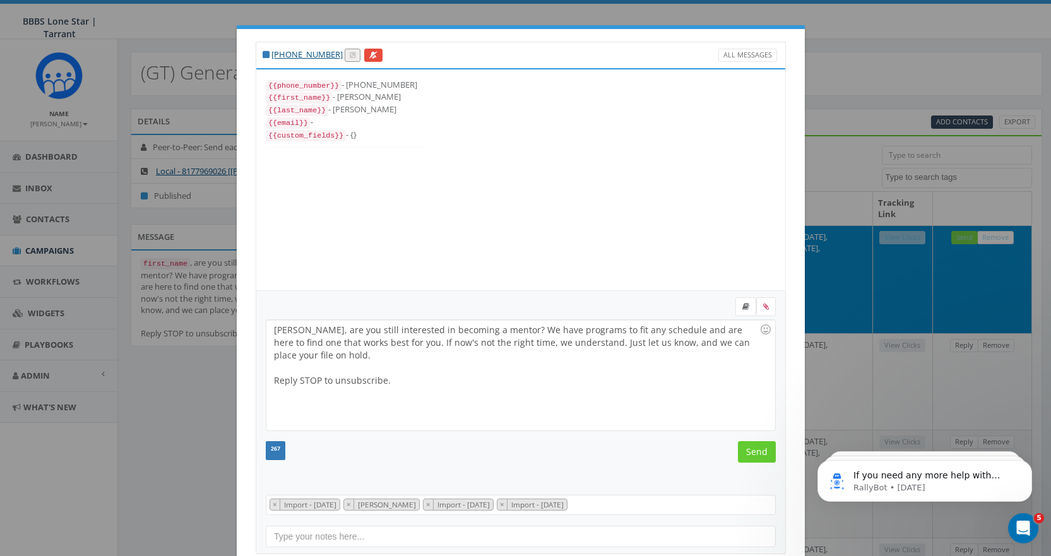
scroll to position [38, 0]
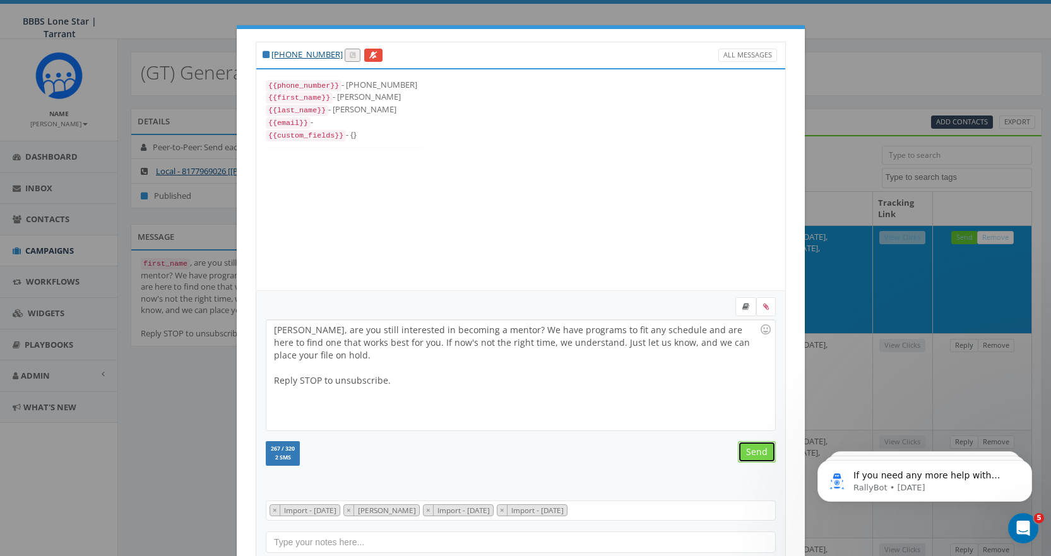
click at [755, 453] on input "Send" at bounding box center [757, 451] width 38 height 21
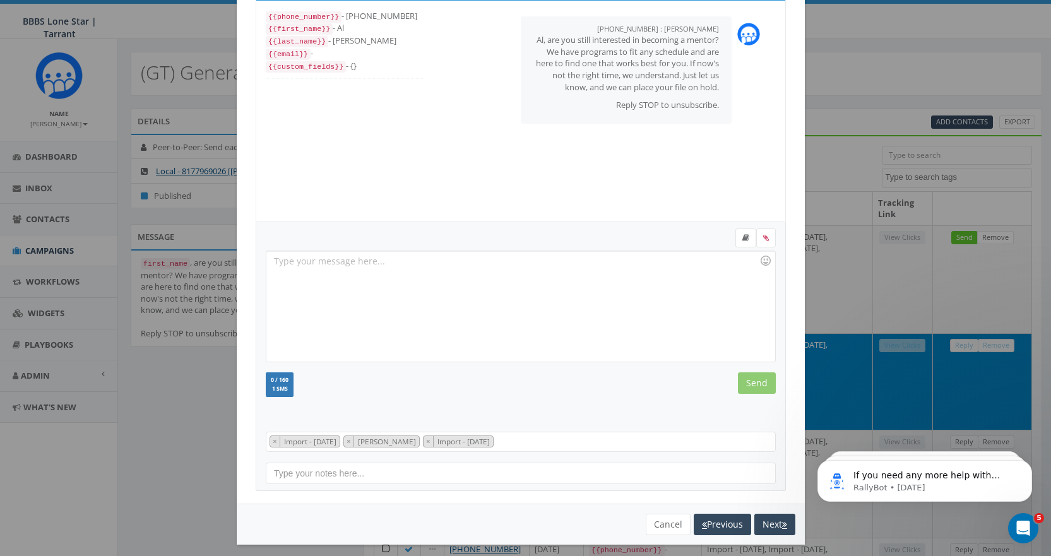
scroll to position [76, 0]
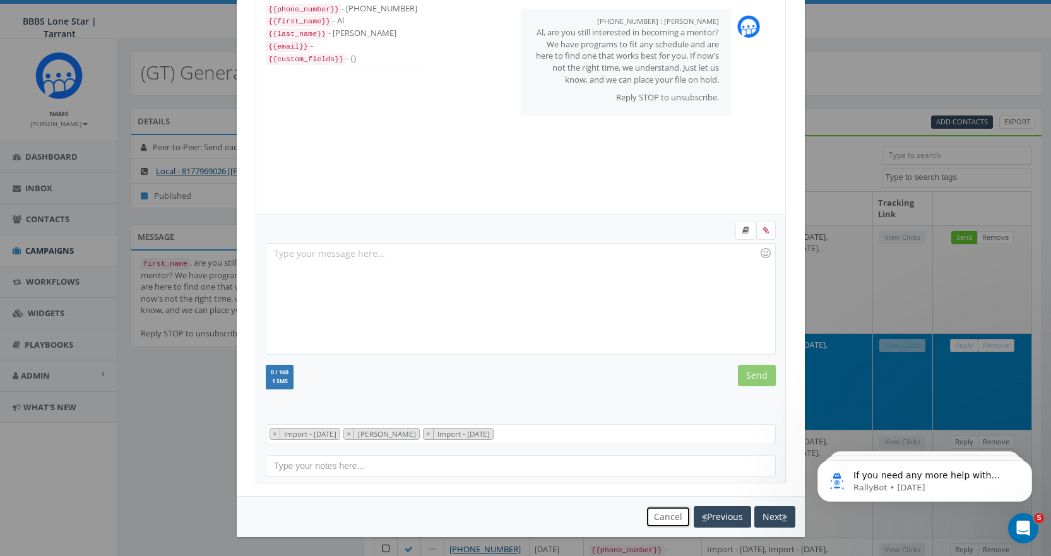
click at [662, 515] on button "Cancel" at bounding box center [668, 516] width 45 height 21
